Goal: Check status: Check status

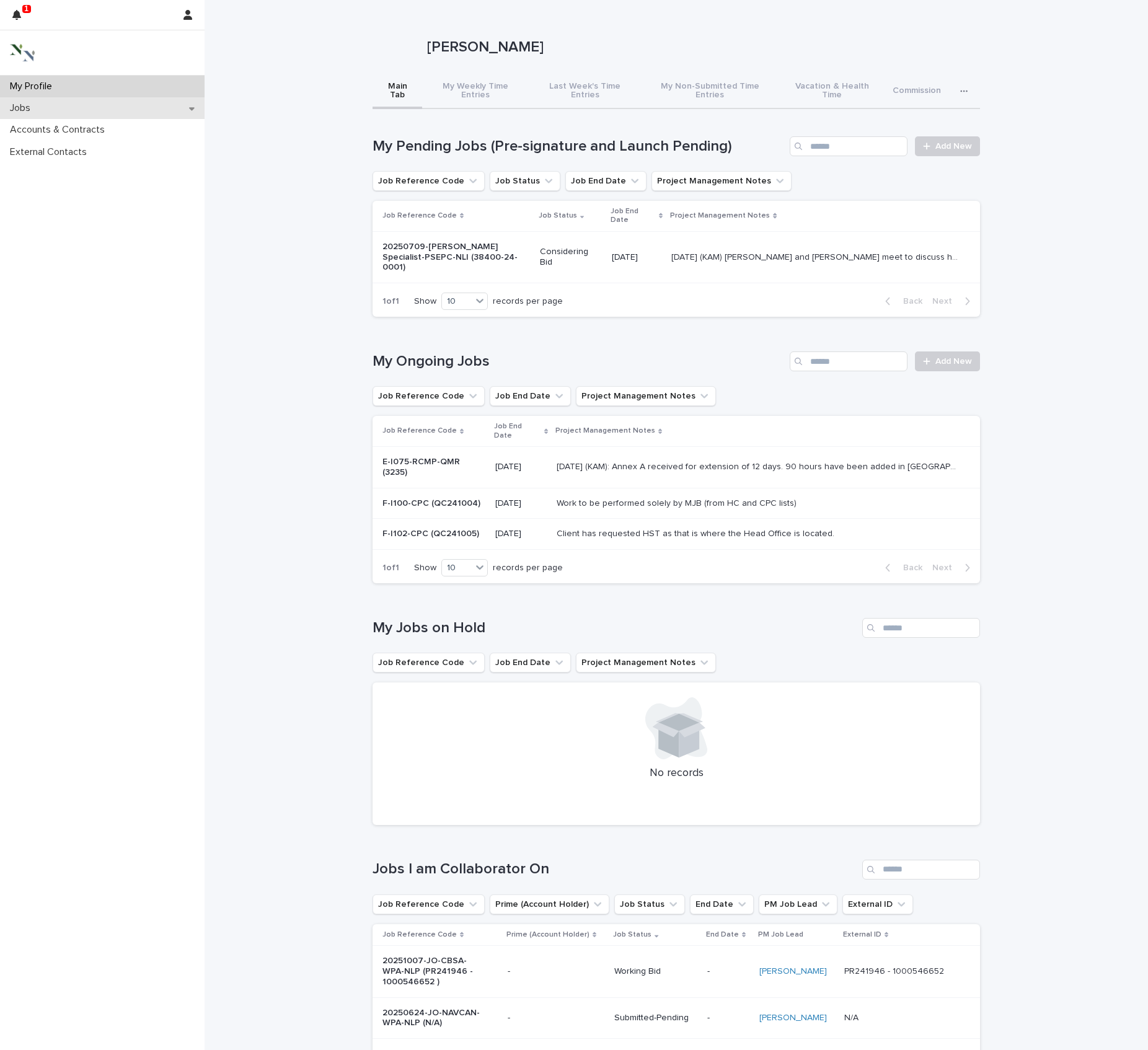
click at [18, 114] on p "Jobs" at bounding box center [23, 108] width 36 height 12
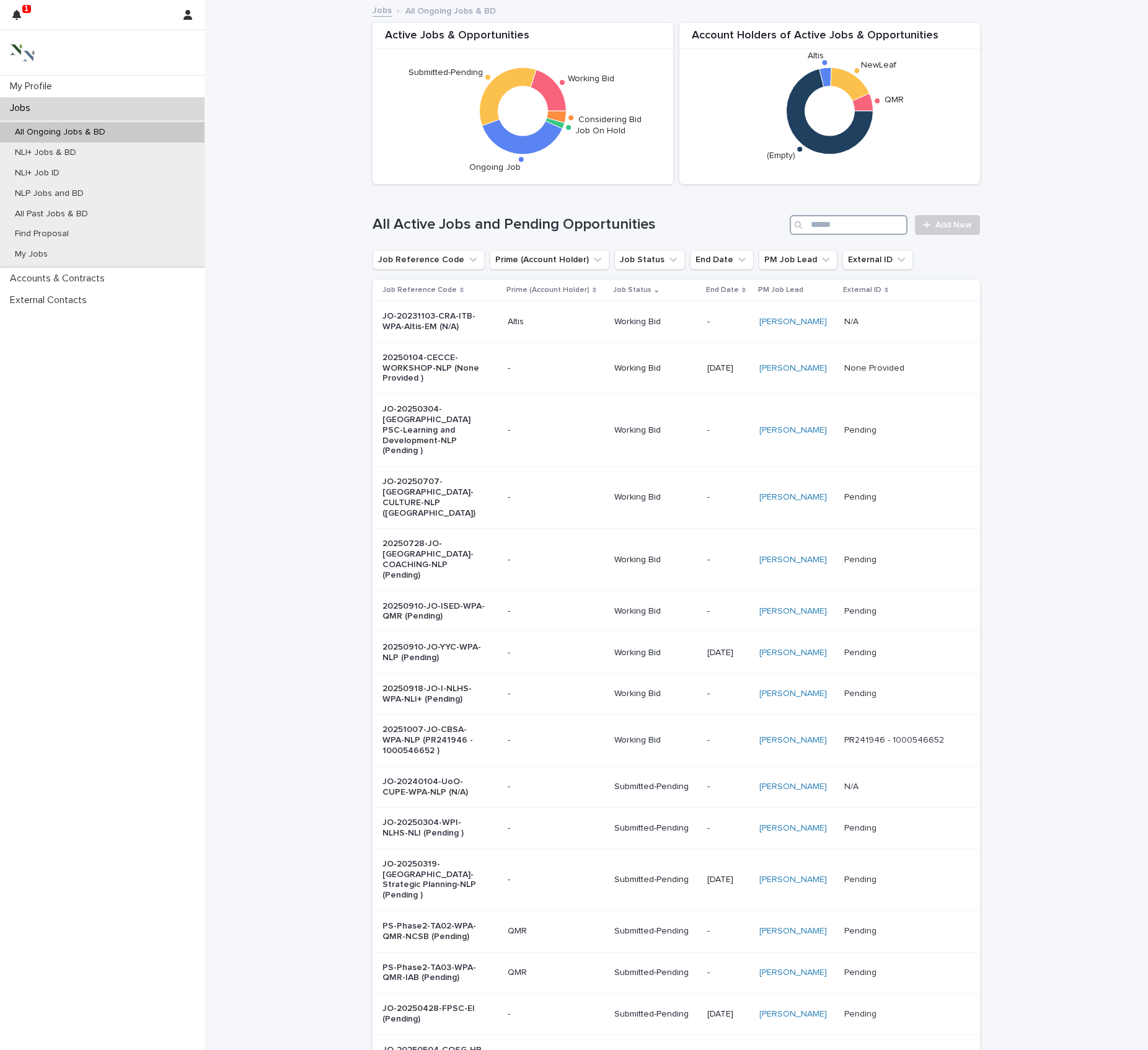
click at [830, 233] on input "Search" at bounding box center [848, 225] width 118 height 20
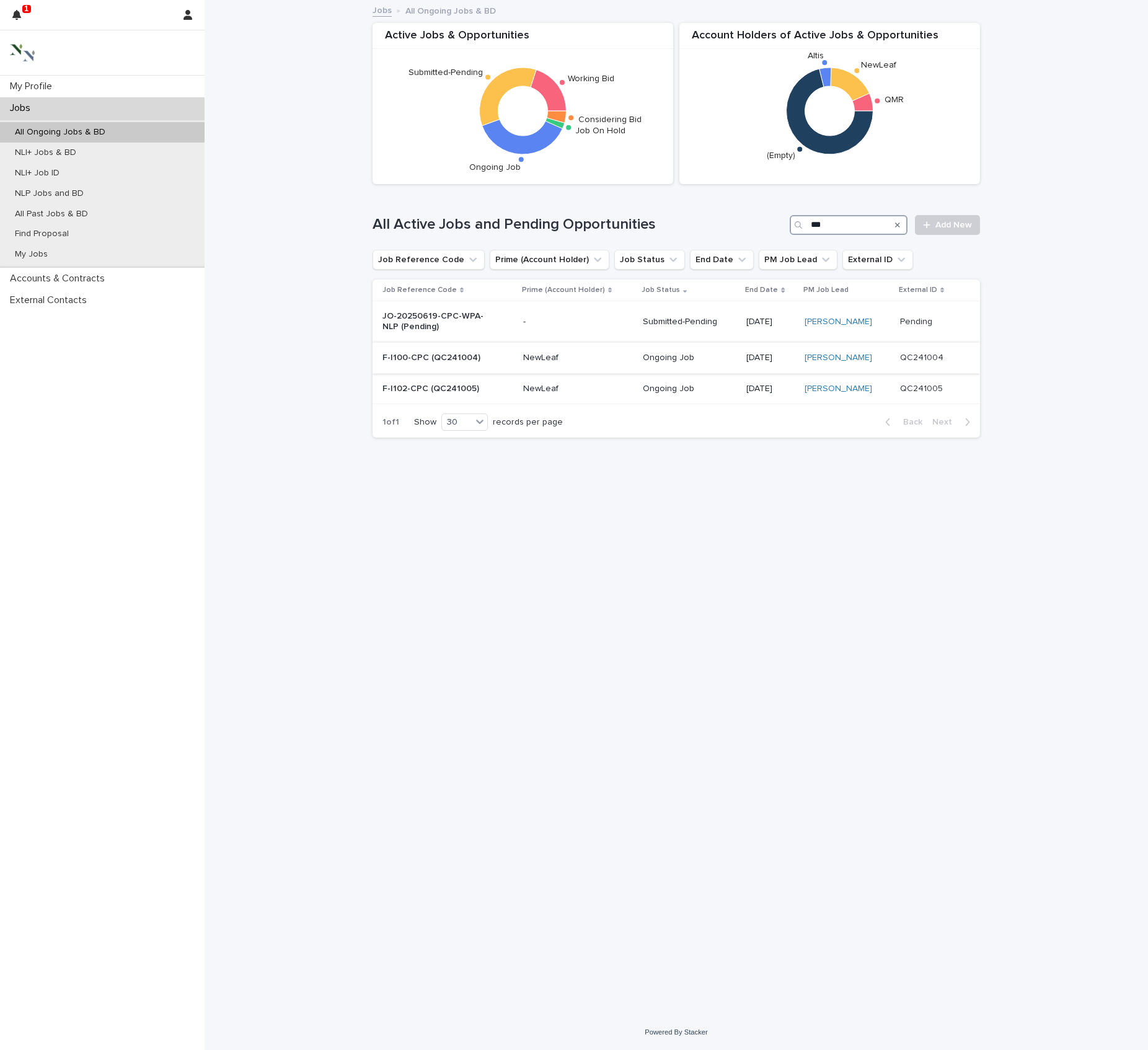
type input "***"
click at [417, 364] on p "F-I100-CPC (QC241004)" at bounding box center [434, 358] width 103 height 11
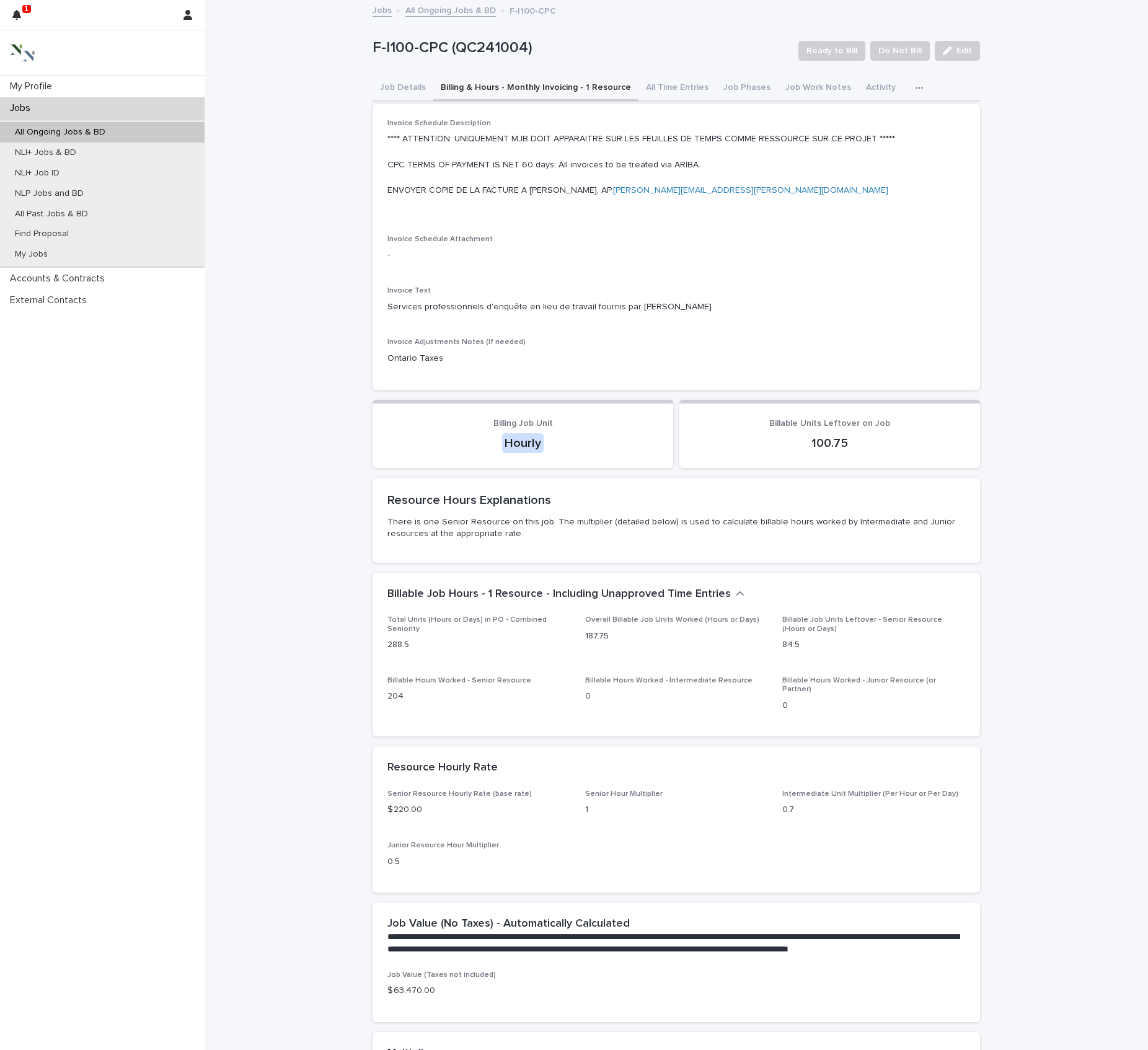
click at [570, 98] on button "Billing & Hours - Monthly Invoicing - 1 Resource" at bounding box center [536, 89] width 205 height 26
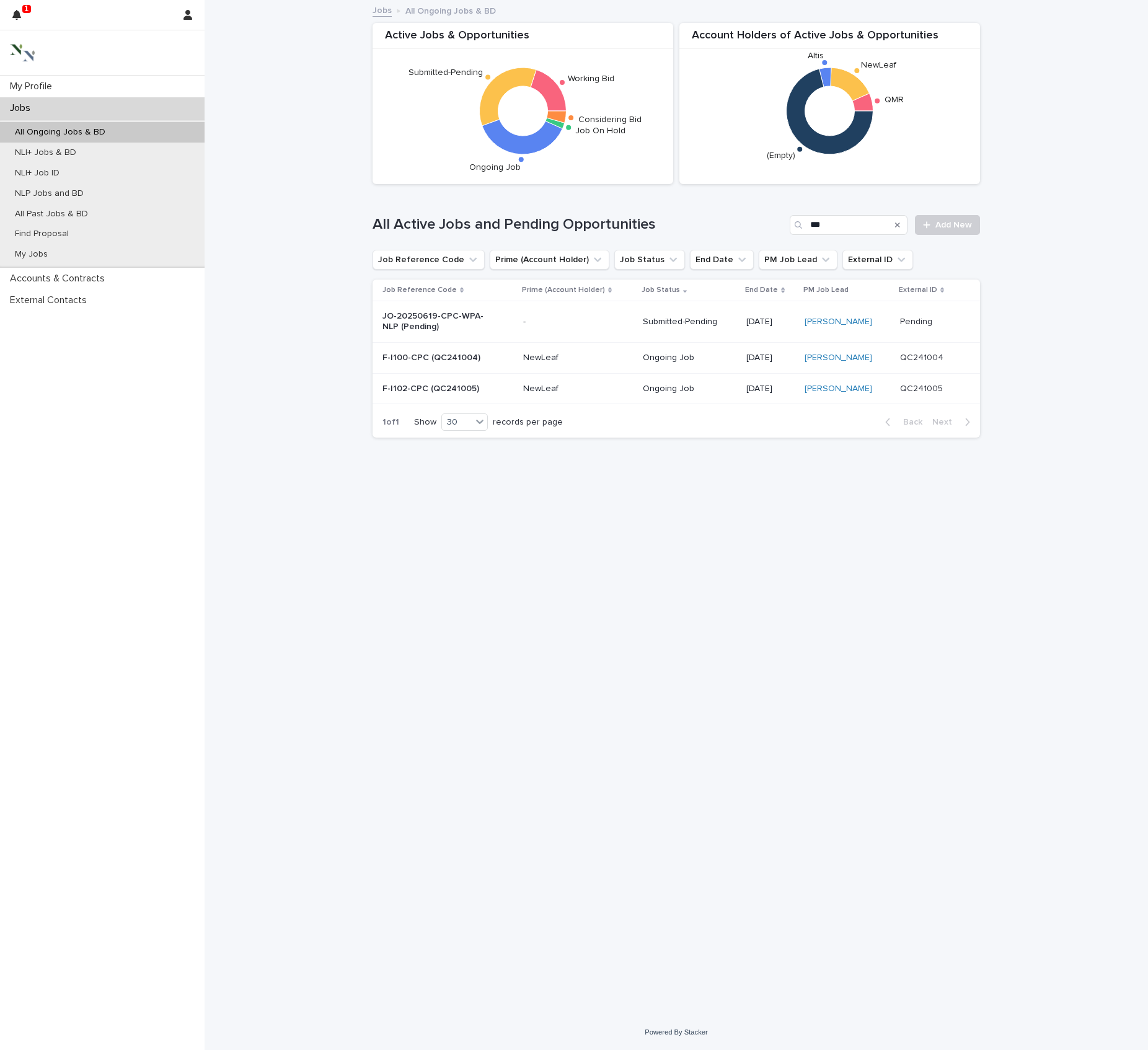
click at [431, 394] on p "F-I102-CPC (QC241005)" at bounding box center [434, 389] width 103 height 11
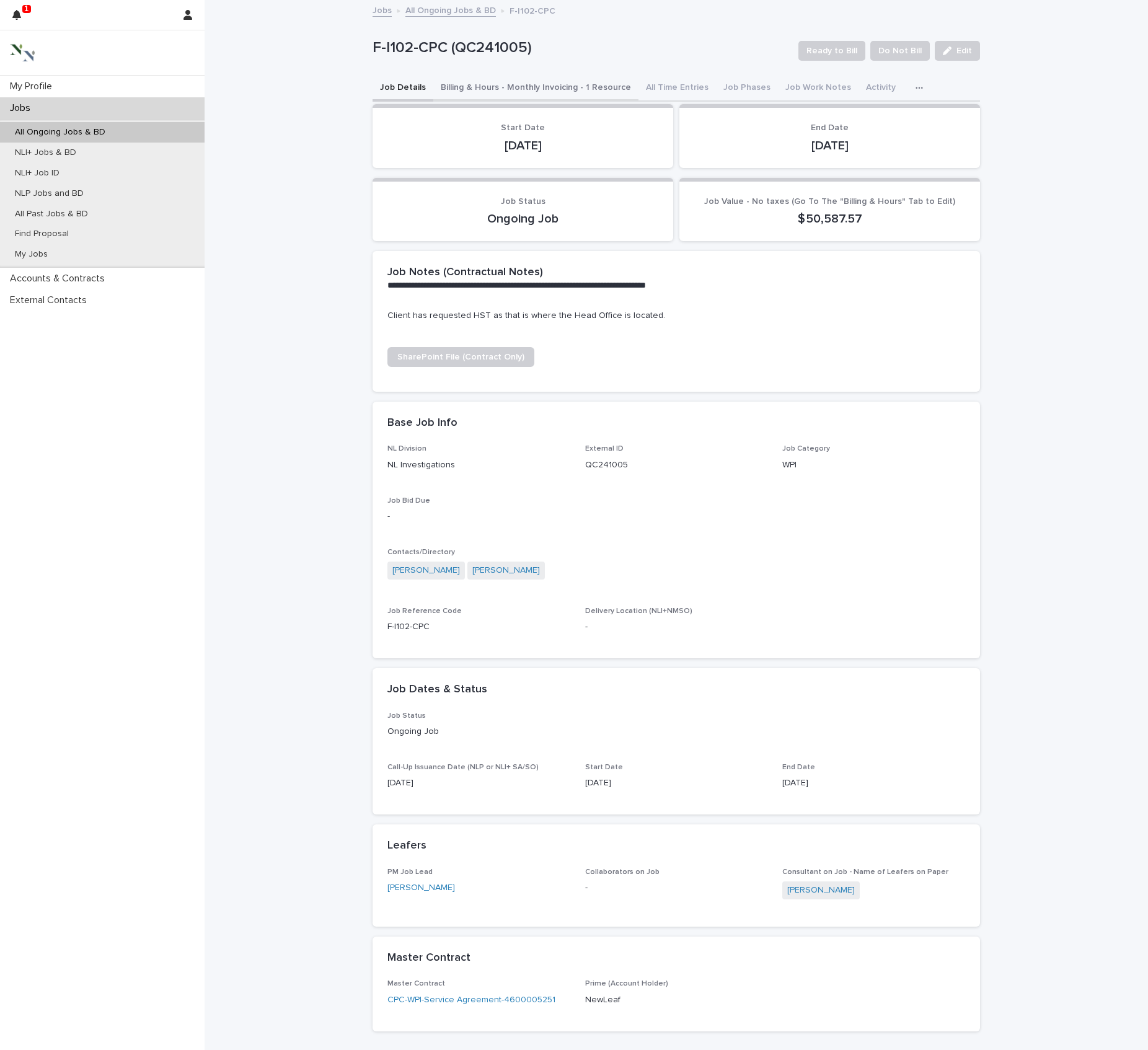
click at [592, 91] on button "Billing & Hours - Monthly Invoicing - 1 Resource" at bounding box center [536, 89] width 205 height 26
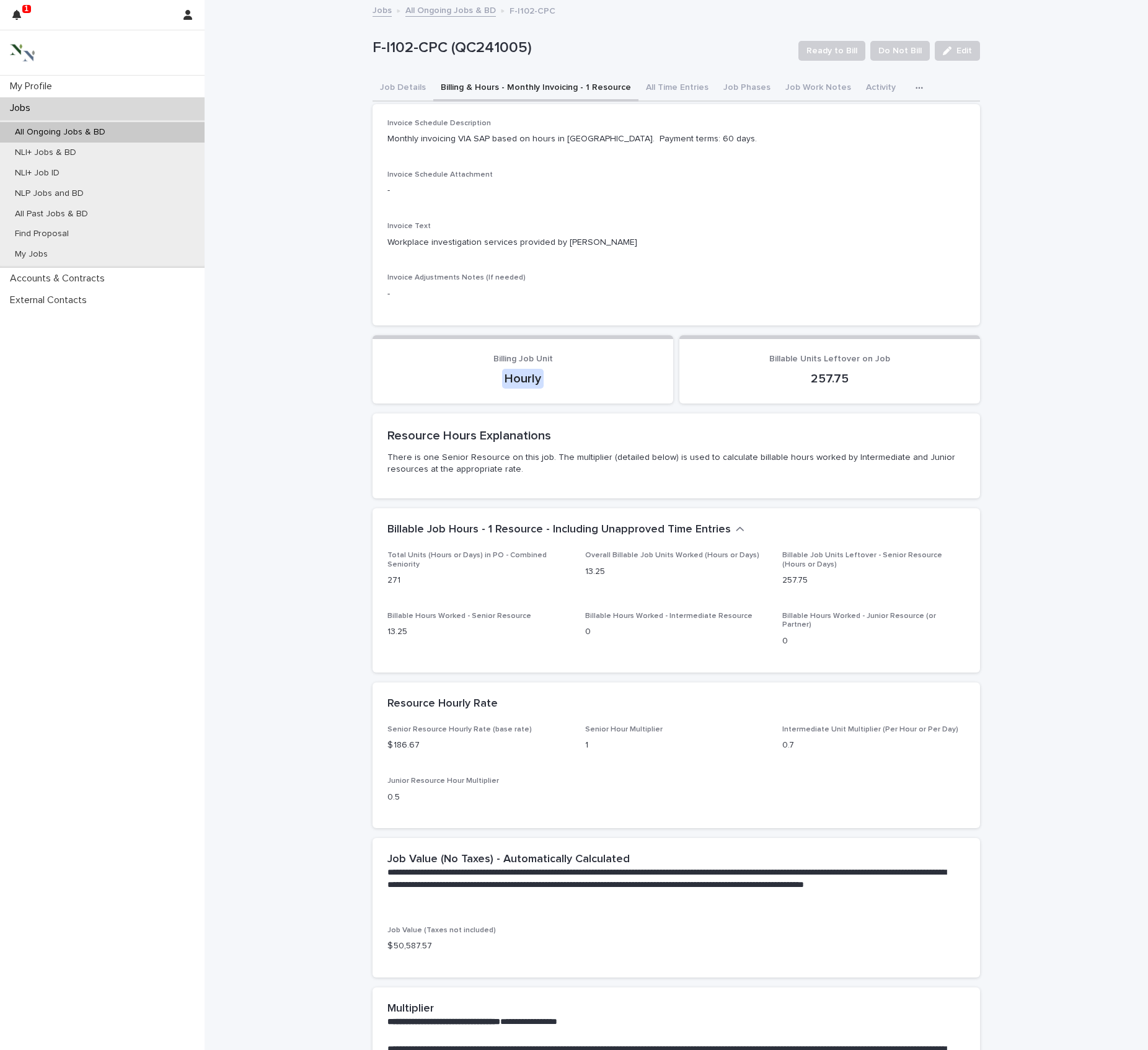
click at [26, 108] on p "Jobs" at bounding box center [23, 108] width 36 height 12
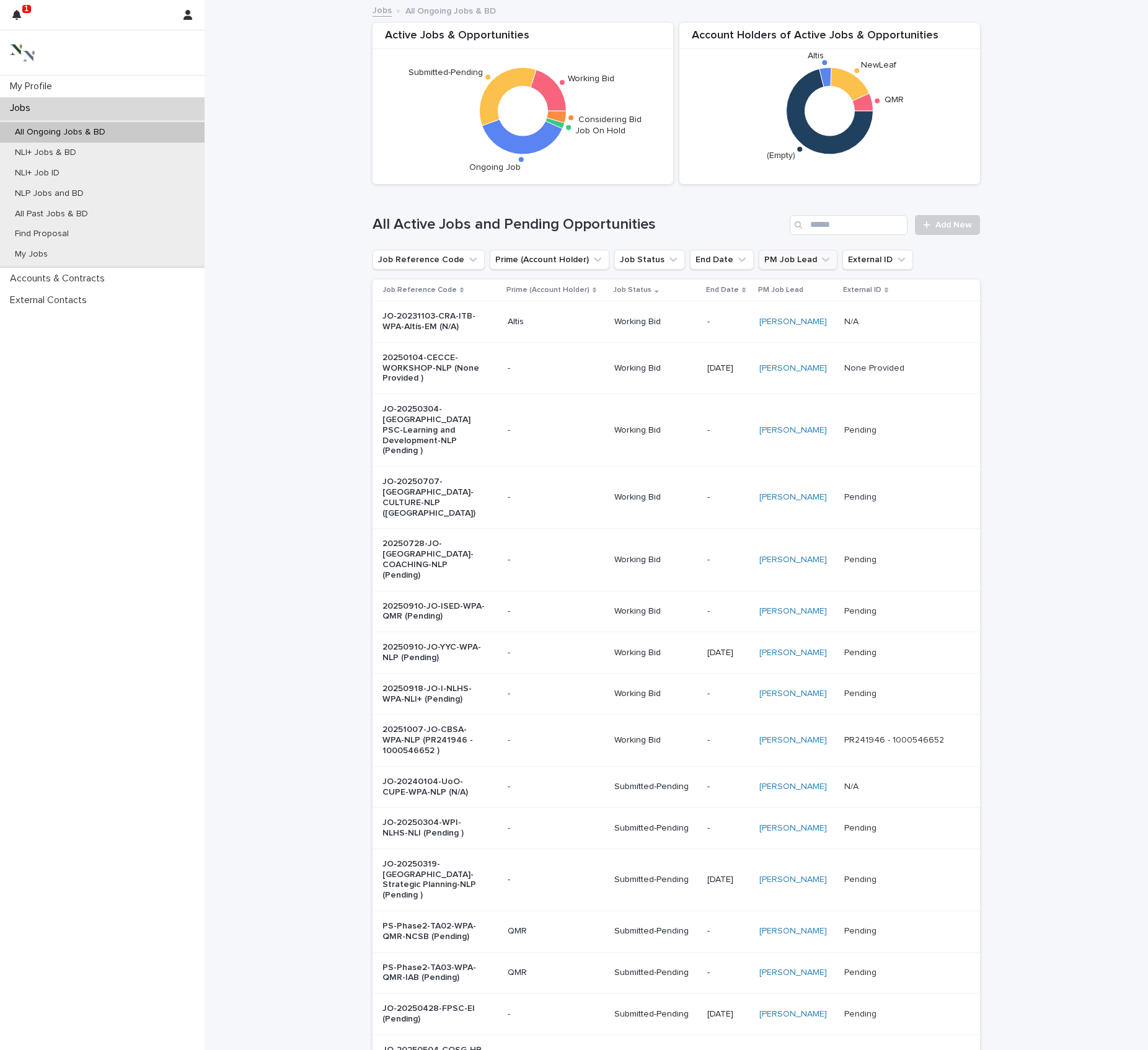
click at [832, 266] on icon "PM Job Lead" at bounding box center [826, 260] width 12 height 12
click at [879, 382] on p "[PERSON_NAME]" at bounding box center [904, 377] width 132 height 9
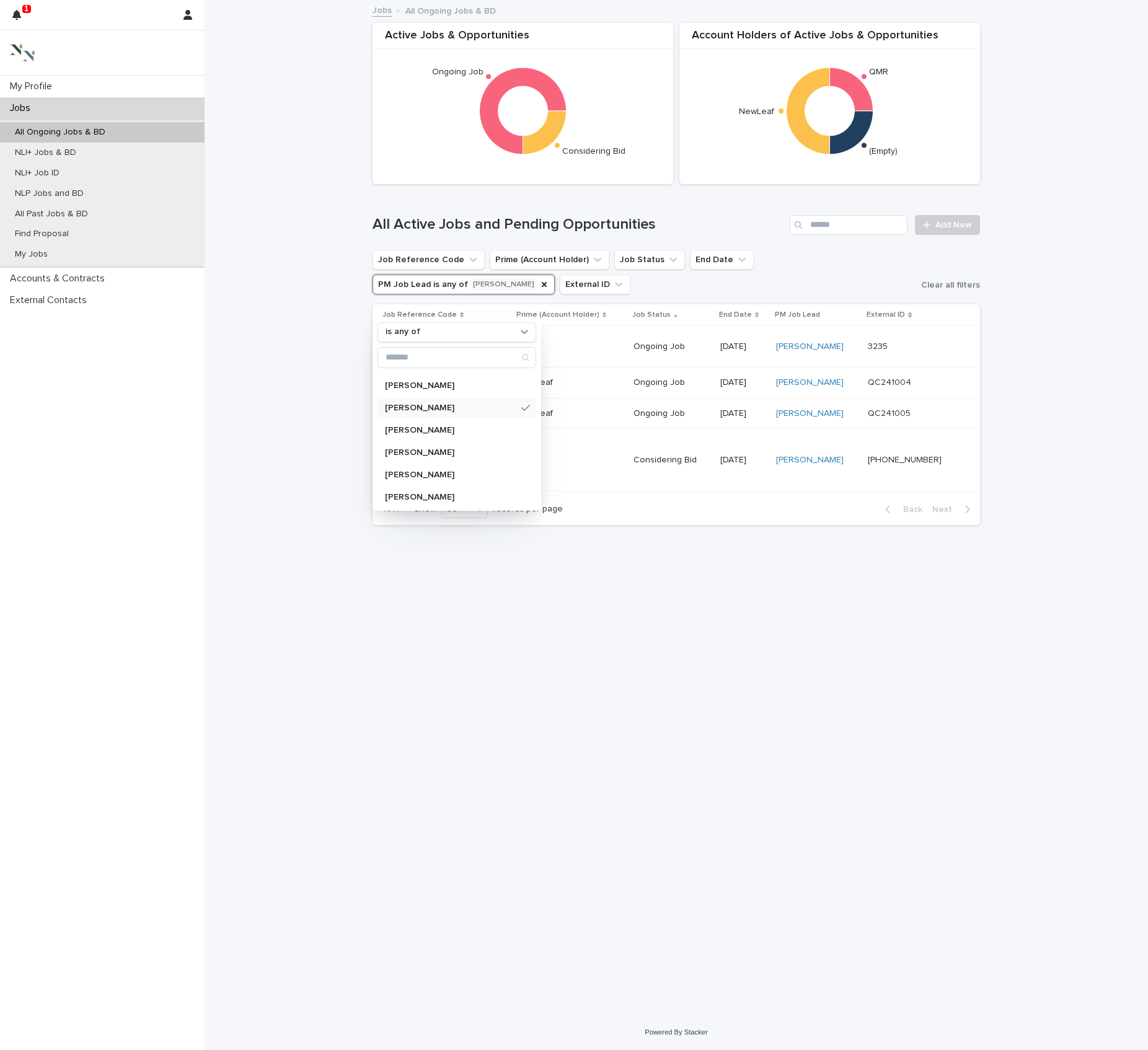
click at [600, 759] on div "Loading... Saving… Loading... Saving… Active Jobs & Opportunities Ongoing Job C…" at bounding box center [676, 492] width 620 height 983
click at [549, 289] on icon "PM Job Lead" at bounding box center [544, 284] width 10 height 10
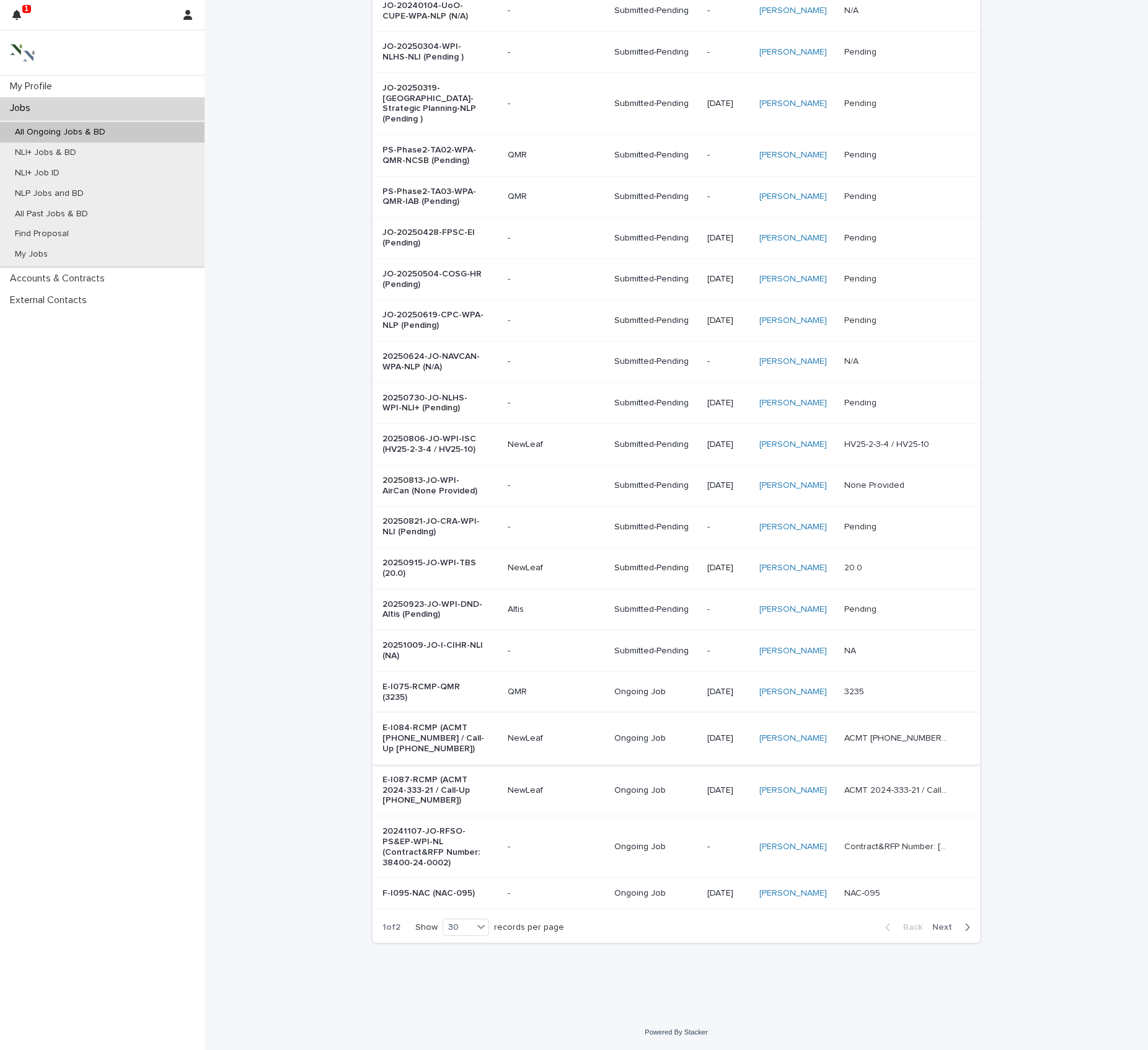
scroll to position [1249, 0]
click at [47, 260] on p "My Jobs" at bounding box center [32, 254] width 53 height 11
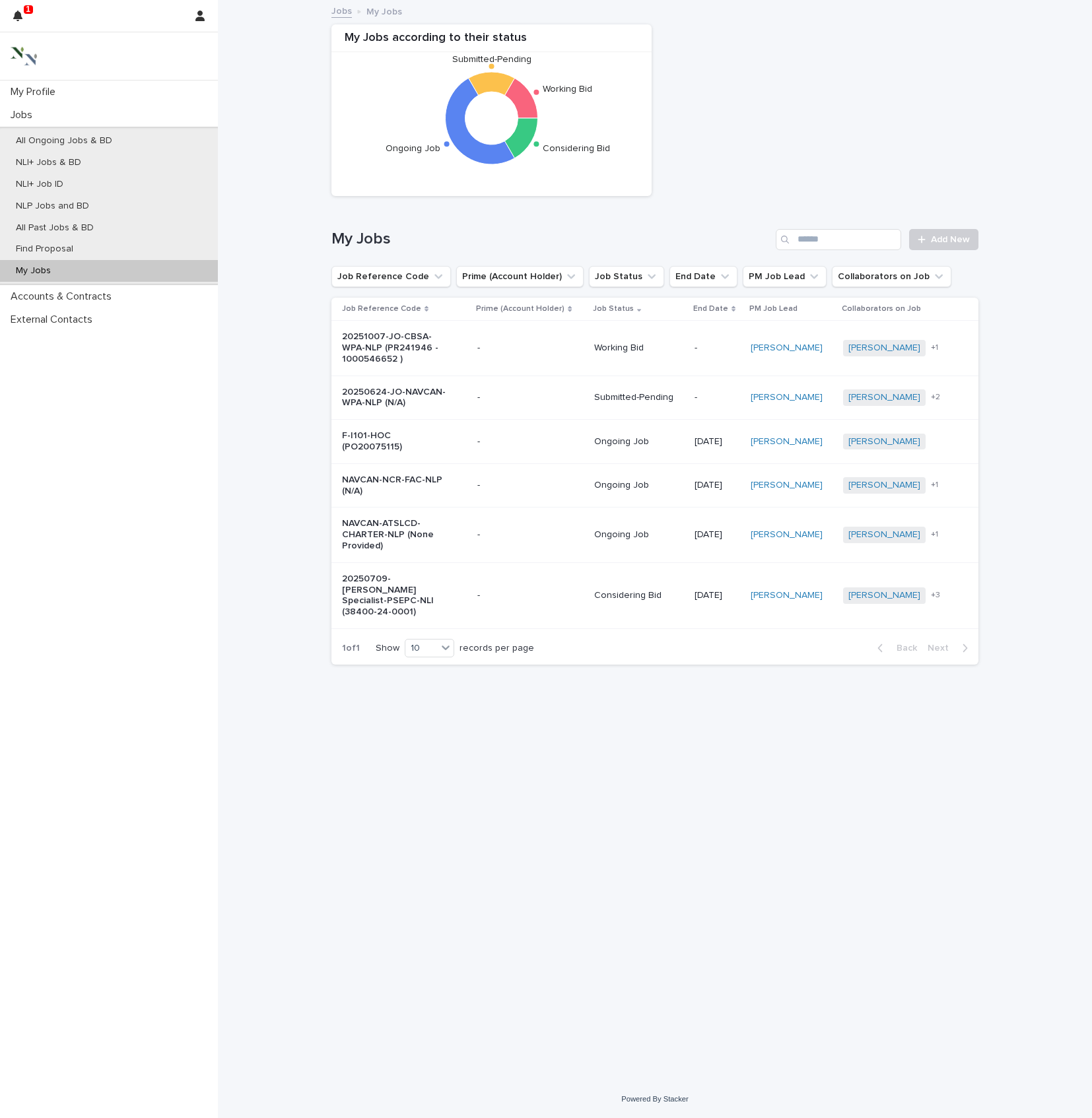
click at [359, 551] on p "NAVCAN-ATSLCD-CHARTER-NLP (None Provided)" at bounding box center [396, 534] width 110 height 33
click at [386, 453] on p "F-I101-HOC (PO20075115)" at bounding box center [396, 442] width 110 height 22
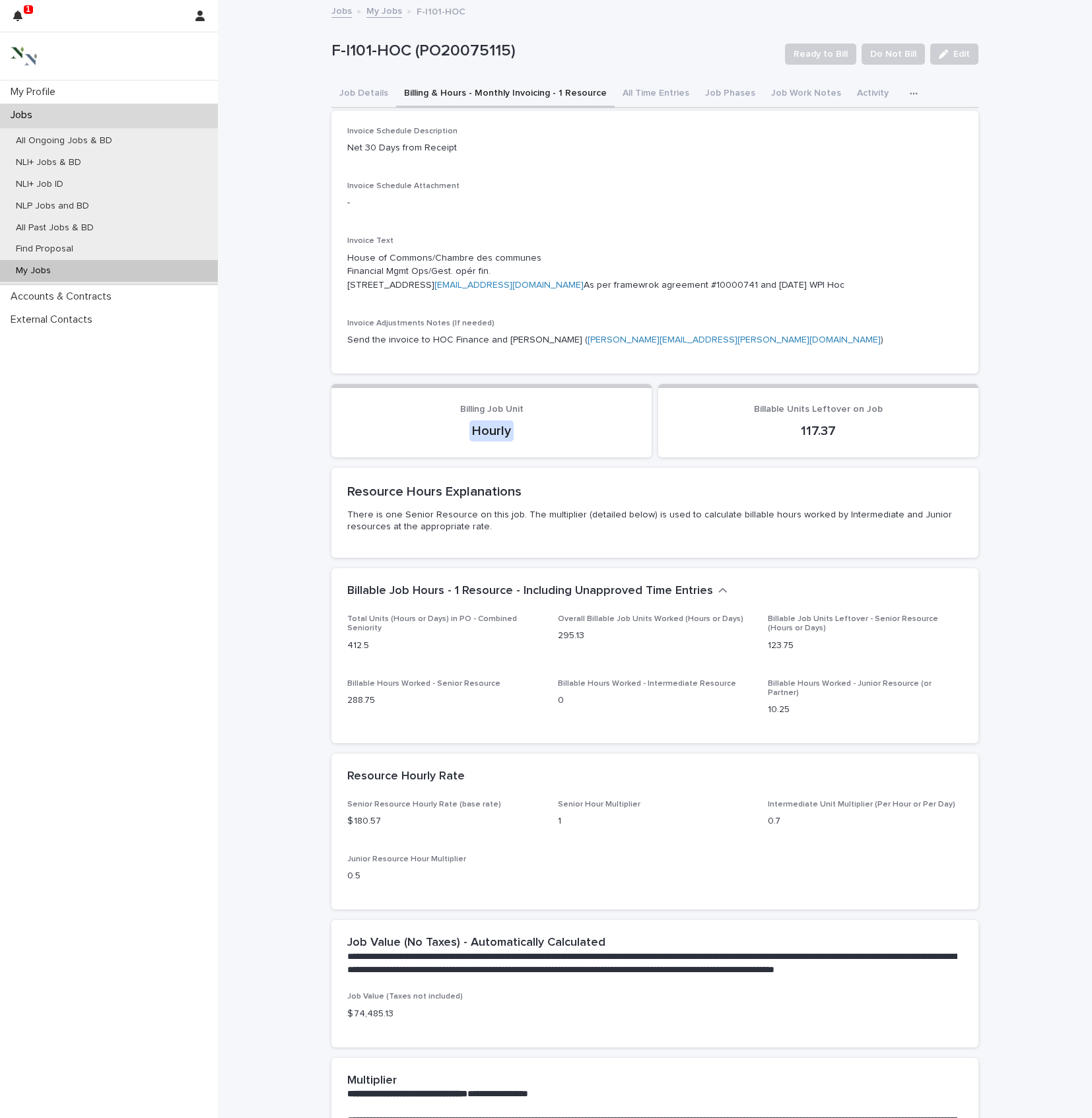
click at [535, 104] on button "Billing & Hours - Monthly Invoicing - 1 Resource" at bounding box center [505, 95] width 218 height 28
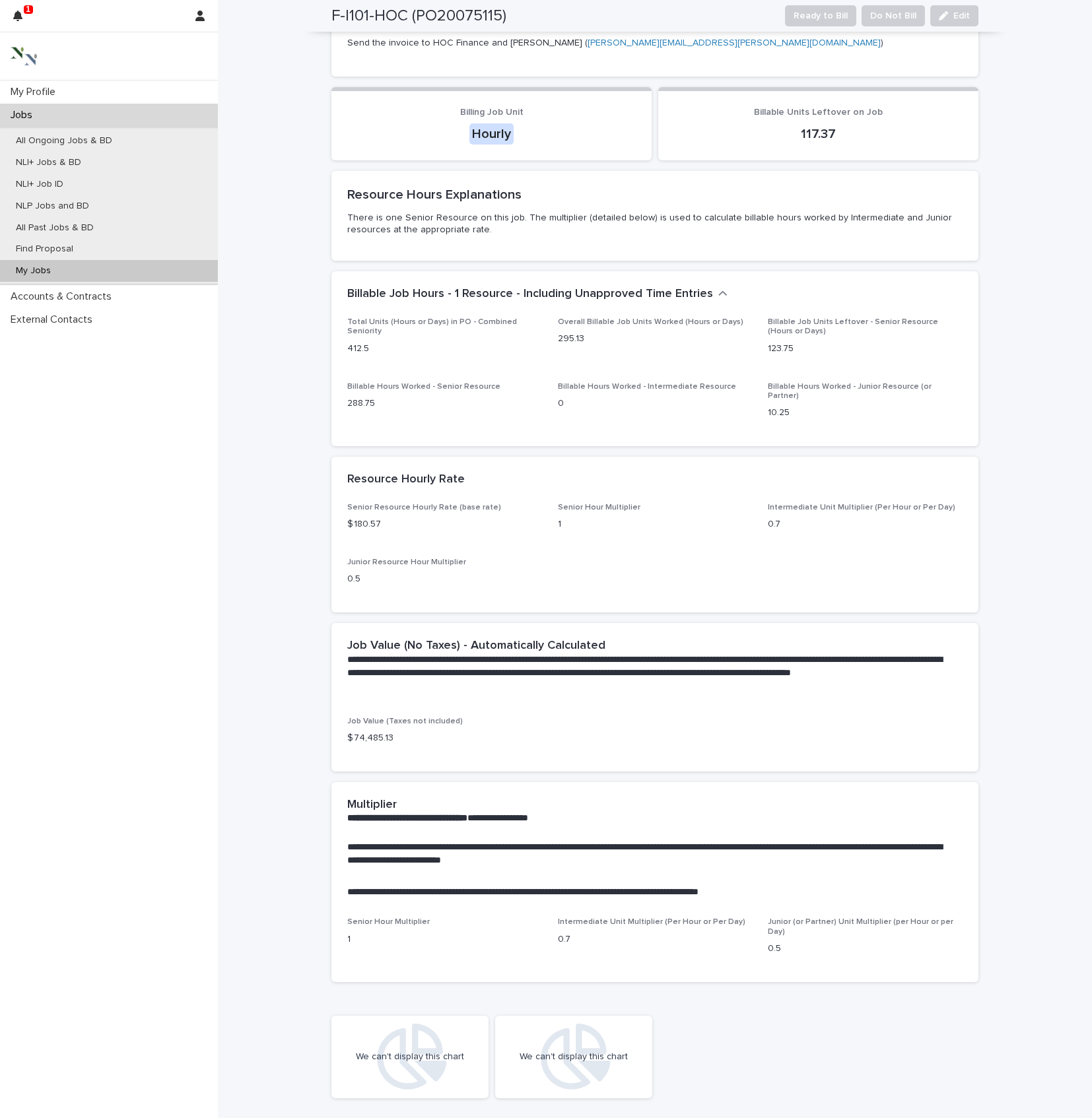
scroll to position [313, 0]
